Goal: Task Accomplishment & Management: Use online tool/utility

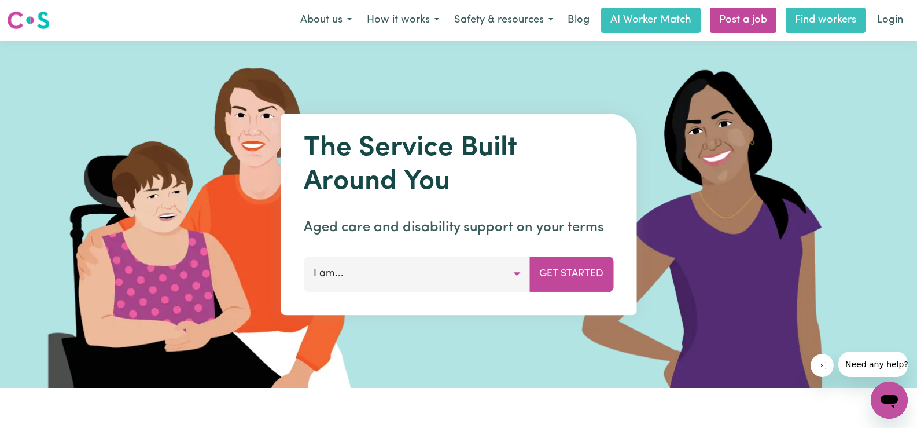
click at [829, 19] on link "Find workers" at bounding box center [826, 20] width 80 height 25
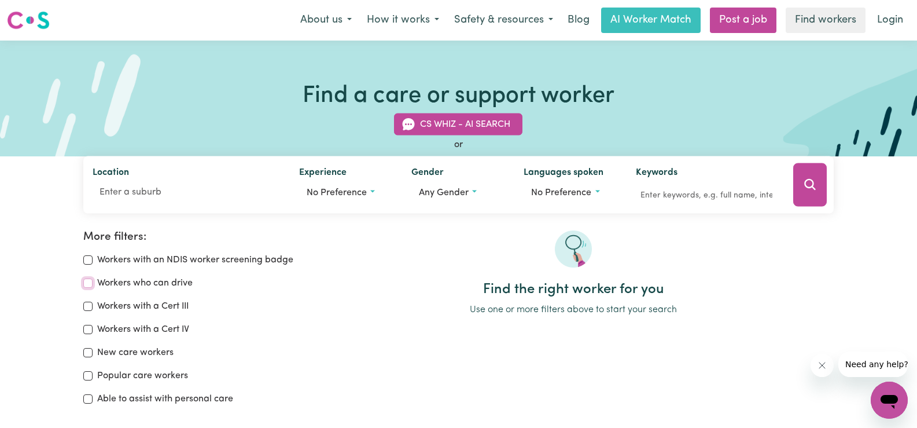
click at [87, 284] on input "Workers who can drive" at bounding box center [87, 282] width 9 height 9
checkbox input "true"
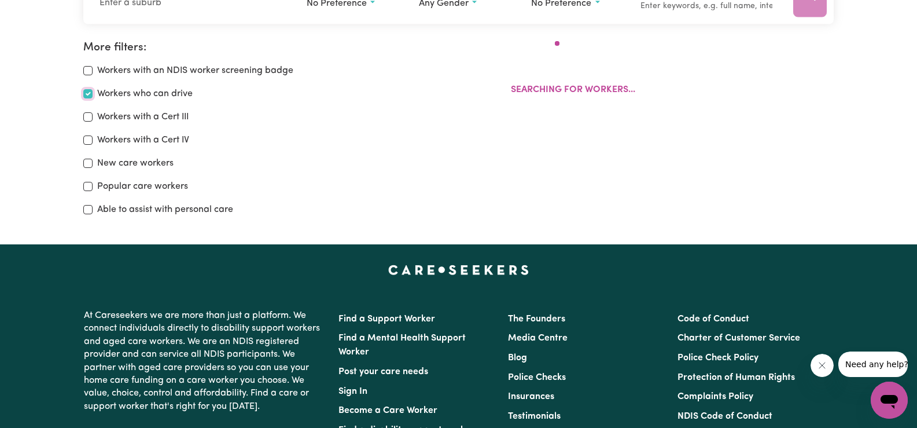
scroll to position [193, 0]
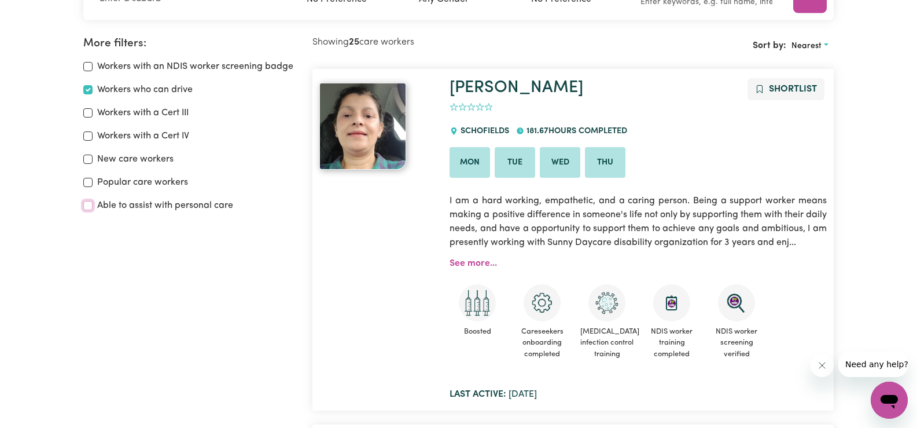
click at [90, 208] on input "Able to assist with personal care" at bounding box center [87, 205] width 9 height 9
checkbox input "true"
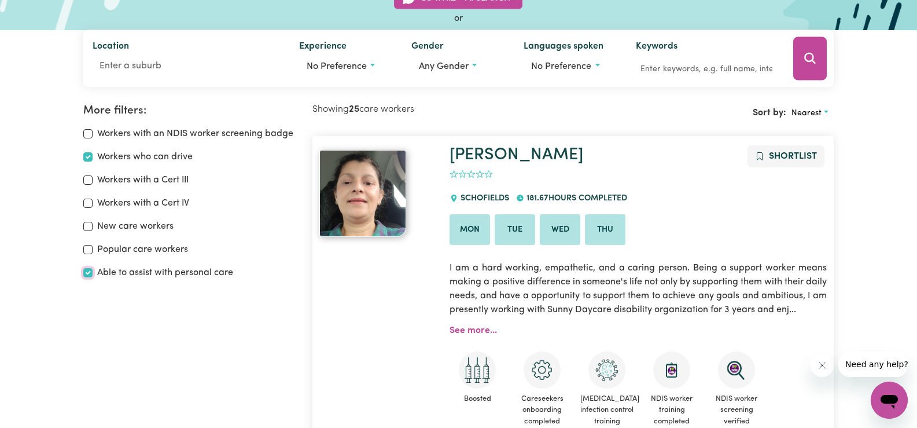
scroll to position [86, 0]
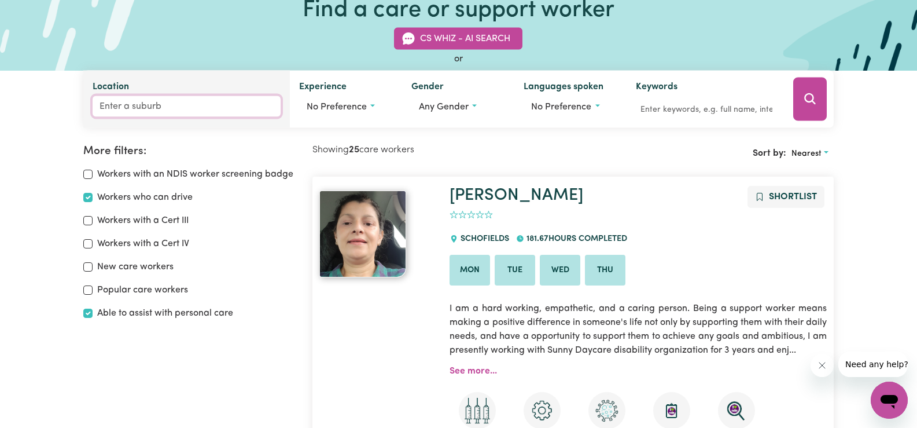
click at [152, 102] on input "Location" at bounding box center [187, 106] width 188 height 21
type input "kep"
type input "kepA, [GEOGRAPHIC_DATA], 5259"
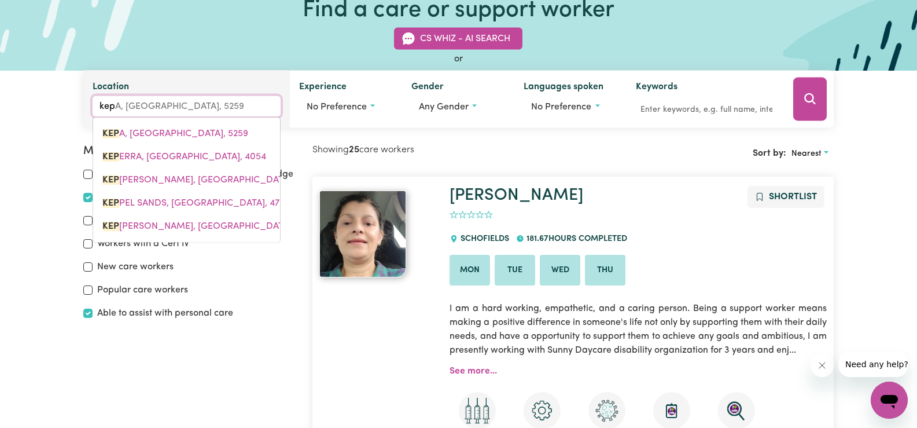
type input "kepn"
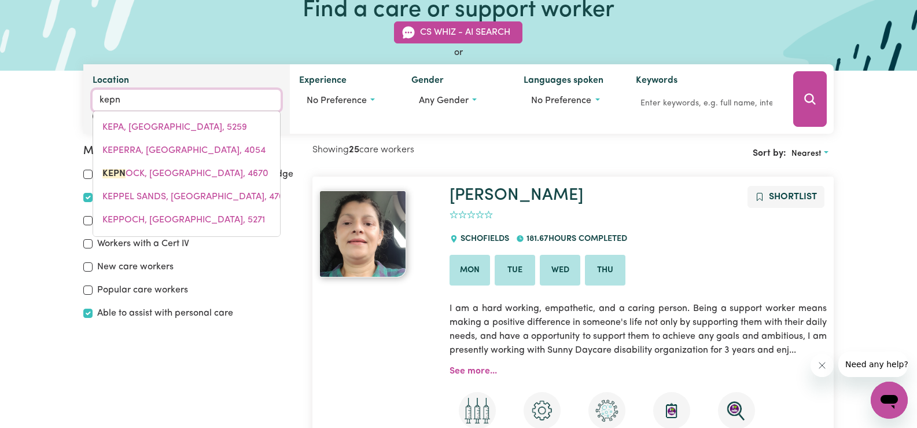
type input "kepnOCK, [GEOGRAPHIC_DATA], 4670"
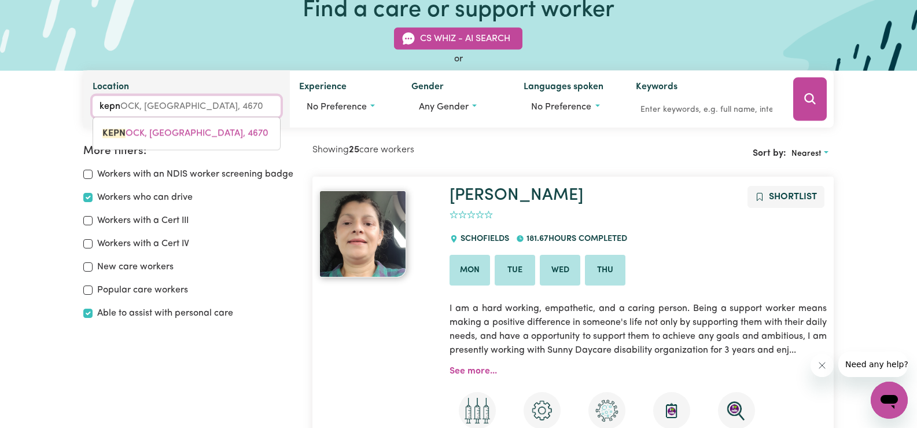
type input "kep"
type input "kepNOCK, [GEOGRAPHIC_DATA], 4670"
type input "ke"
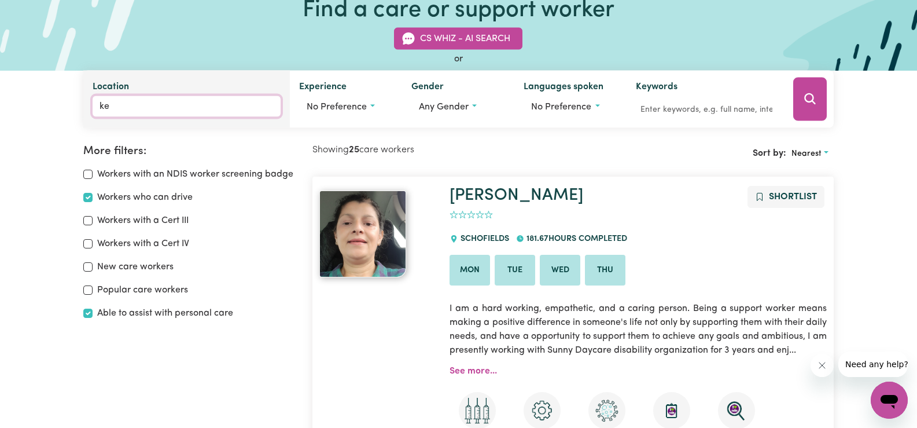
type input "k"
type input "bunda"
type input "bundaBAH, [GEOGRAPHIC_DATA], 2324"
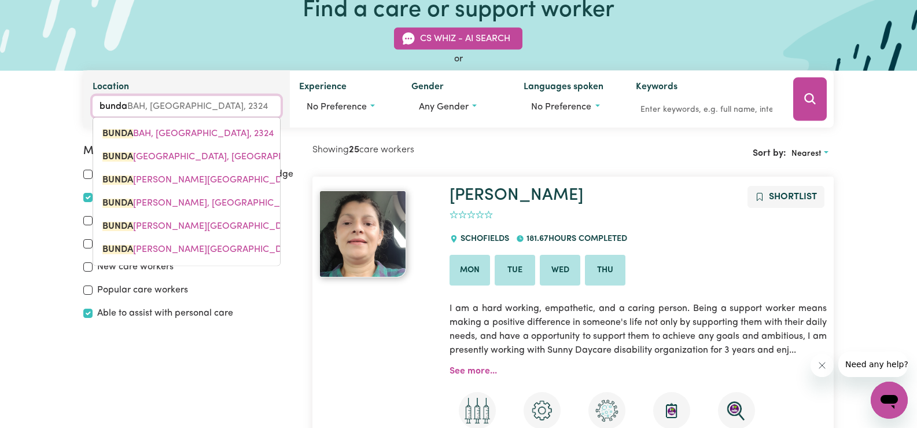
type input "bundab"
type input "bundabAH, [GEOGRAPHIC_DATA], 2324"
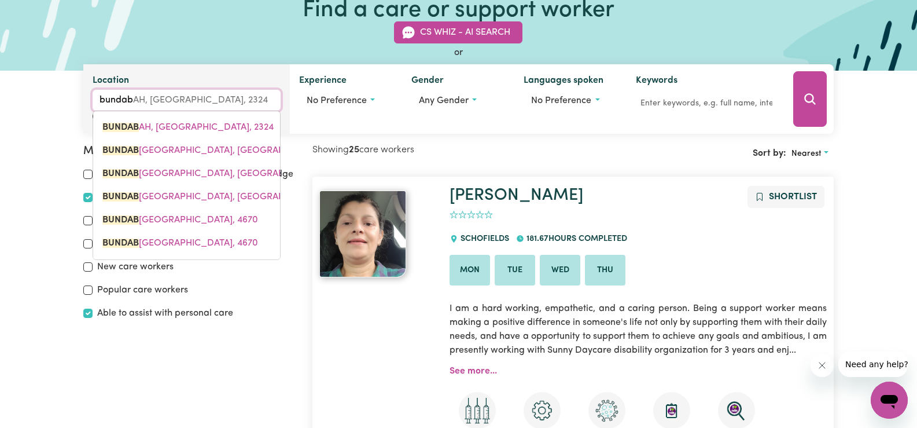
type input "bundabe"
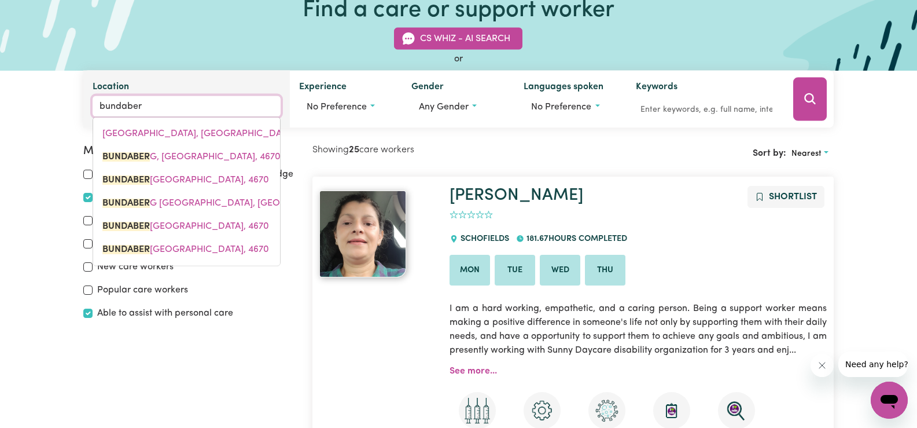
type input "bundaberg"
type input "[GEOGRAPHIC_DATA], [GEOGRAPHIC_DATA], 4670"
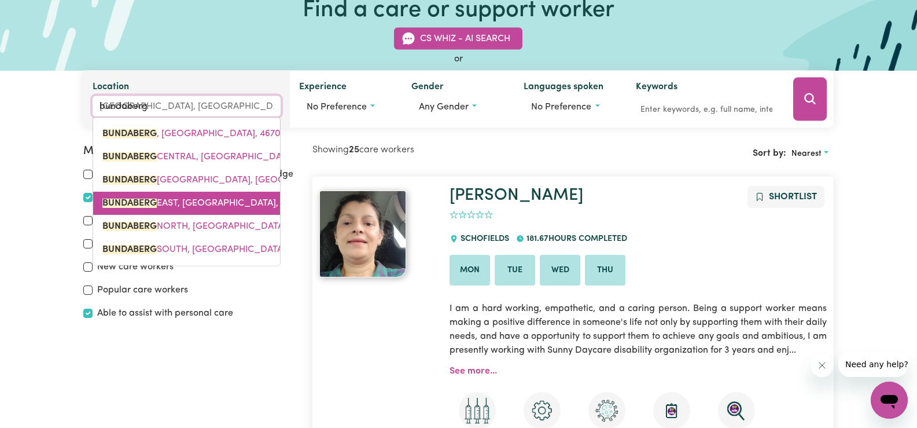
click at [223, 203] on span "[GEOGRAPHIC_DATA], 4670" at bounding box center [201, 203] width 199 height 9
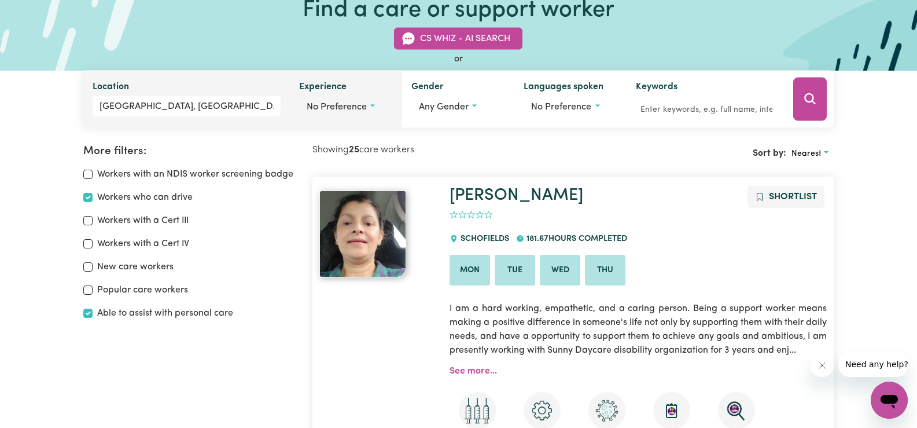
click at [349, 105] on span "No preference" at bounding box center [337, 106] width 60 height 9
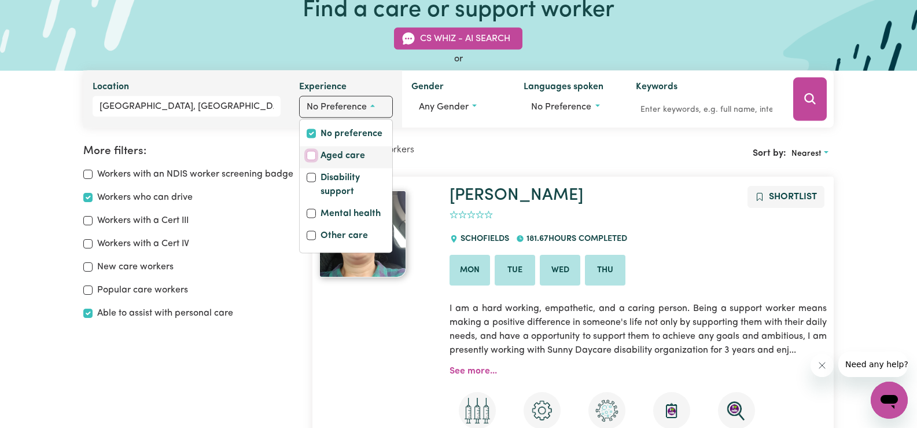
click at [311, 156] on input "Aged care" at bounding box center [311, 155] width 9 height 9
checkbox input "true"
checkbox input "false"
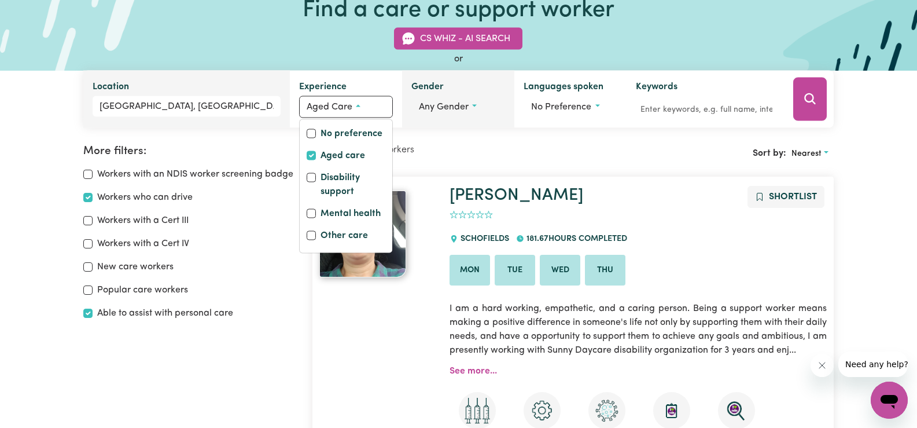
click at [445, 102] on span "Any gender" at bounding box center [444, 106] width 50 height 9
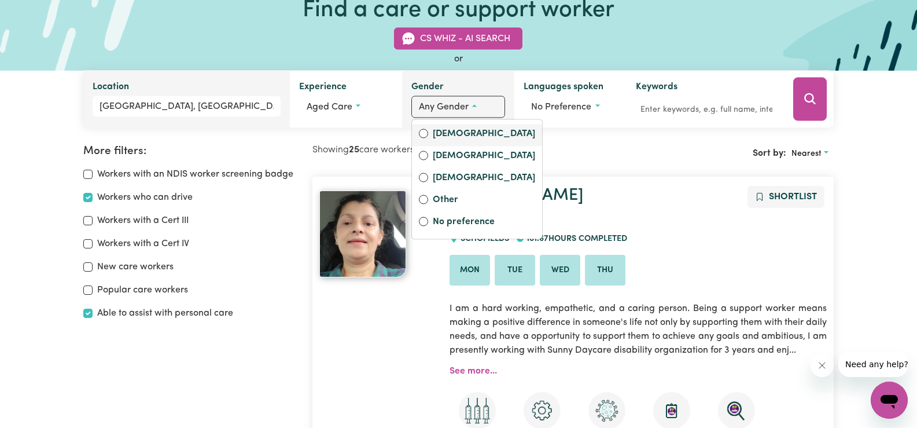
click at [446, 133] on label "[DEMOGRAPHIC_DATA]" at bounding box center [484, 135] width 102 height 16
click at [428, 133] on input "[DEMOGRAPHIC_DATA]" at bounding box center [423, 133] width 9 height 9
radio input "true"
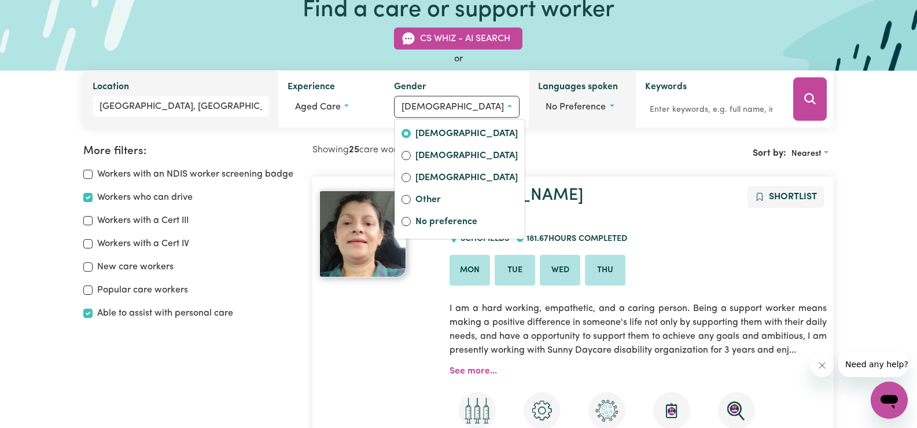
click at [569, 102] on span "No preference" at bounding box center [576, 106] width 60 height 9
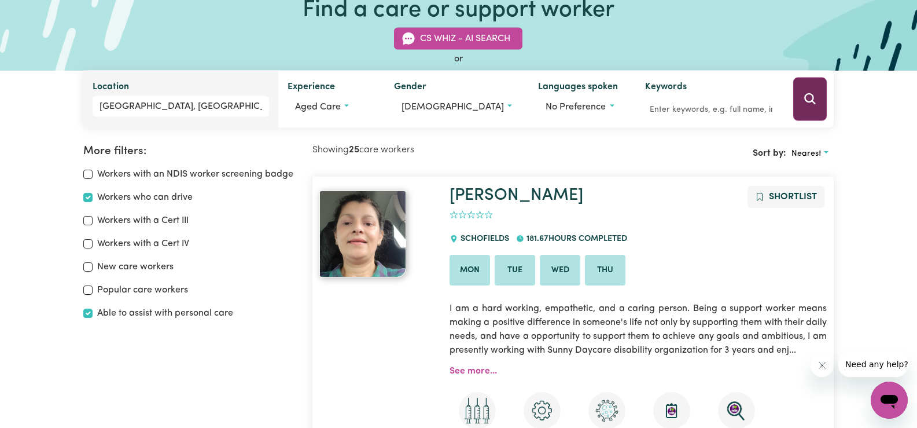
click at [810, 97] on icon "Search" at bounding box center [810, 99] width 14 height 14
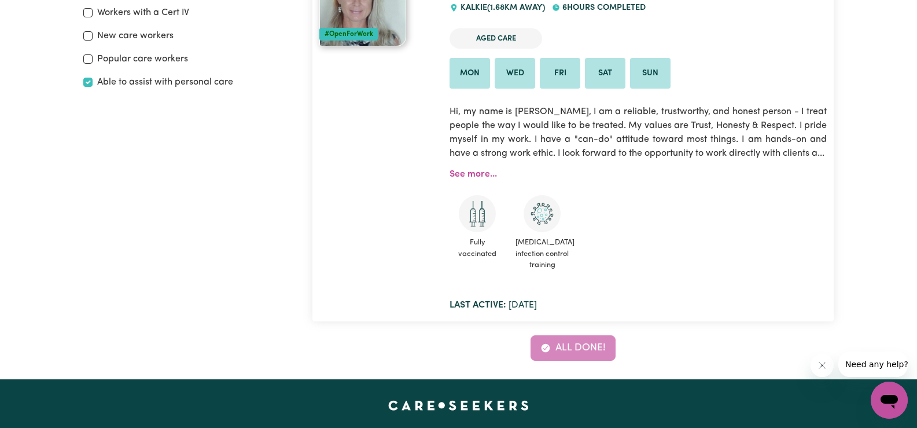
scroll to position [252, 0]
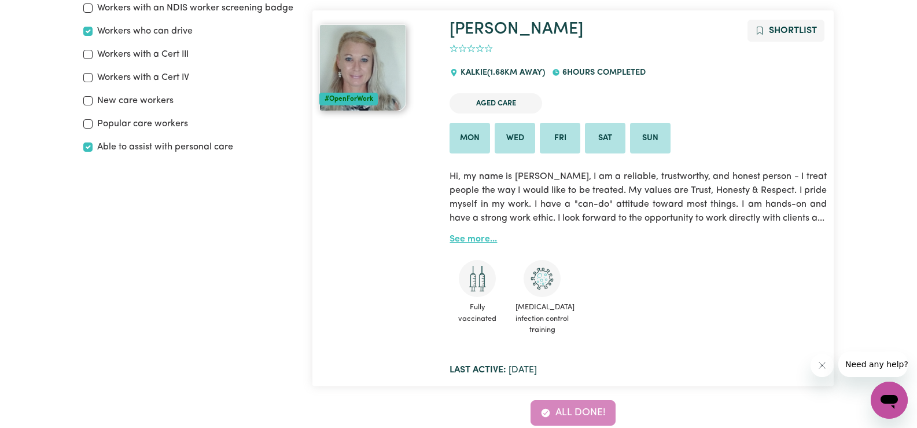
click at [465, 244] on link "See more..." at bounding box center [473, 238] width 47 height 9
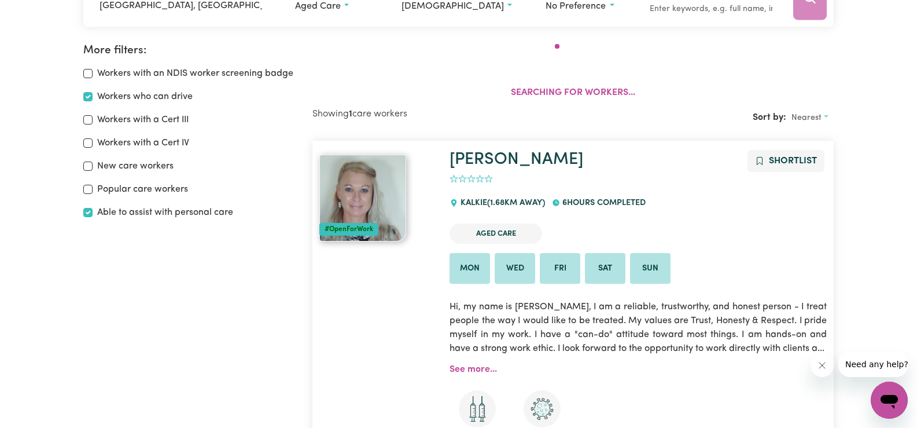
scroll to position [193, 0]
